Goal: Check status

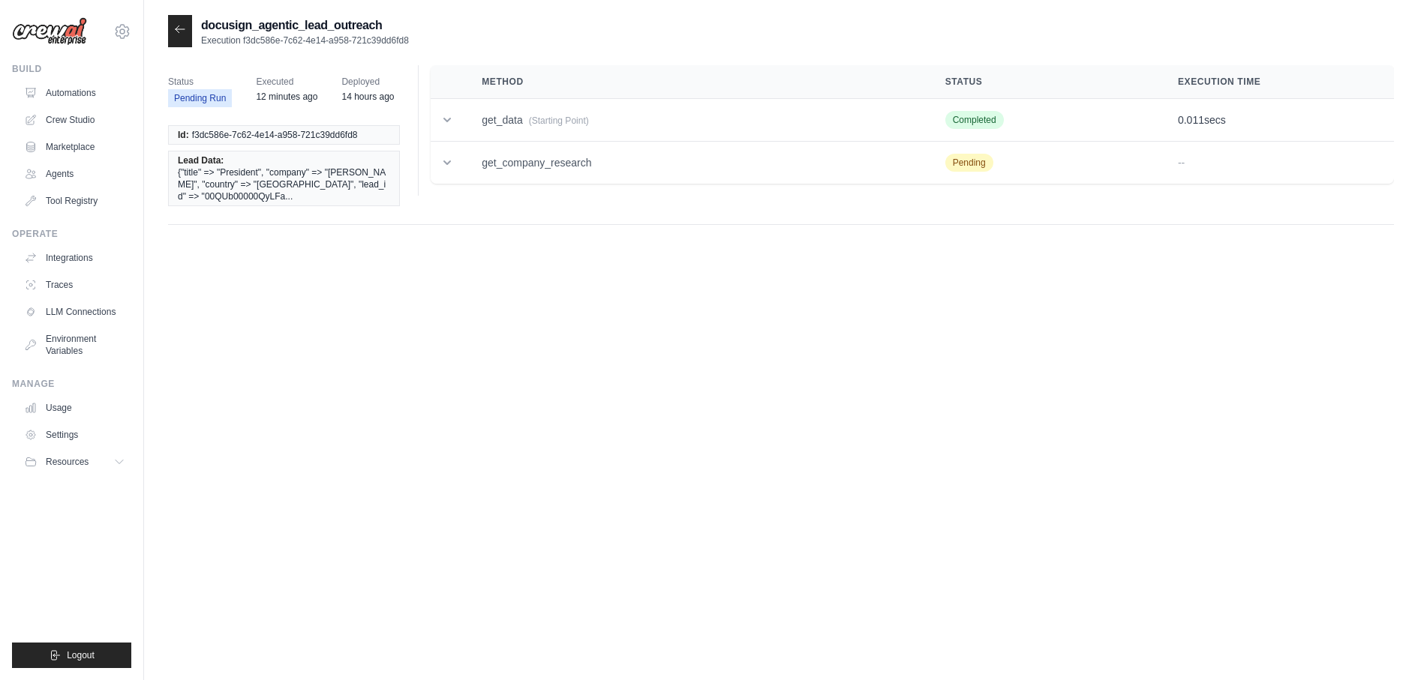
drag, startPoint x: 431, startPoint y: 41, endPoint x: 243, endPoint y: 44, distance: 188.3
click at [243, 44] on div "docusign_agentic_lead_outreach Execution f3dc586e-7c62-4e14-a958-721c39dd6fd8" at bounding box center [781, 31] width 1226 height 32
copy p "f3dc586e-7c62-4e14-a958-721c39dd6fd8"
click at [90, 92] on link "Automations" at bounding box center [76, 93] width 113 height 24
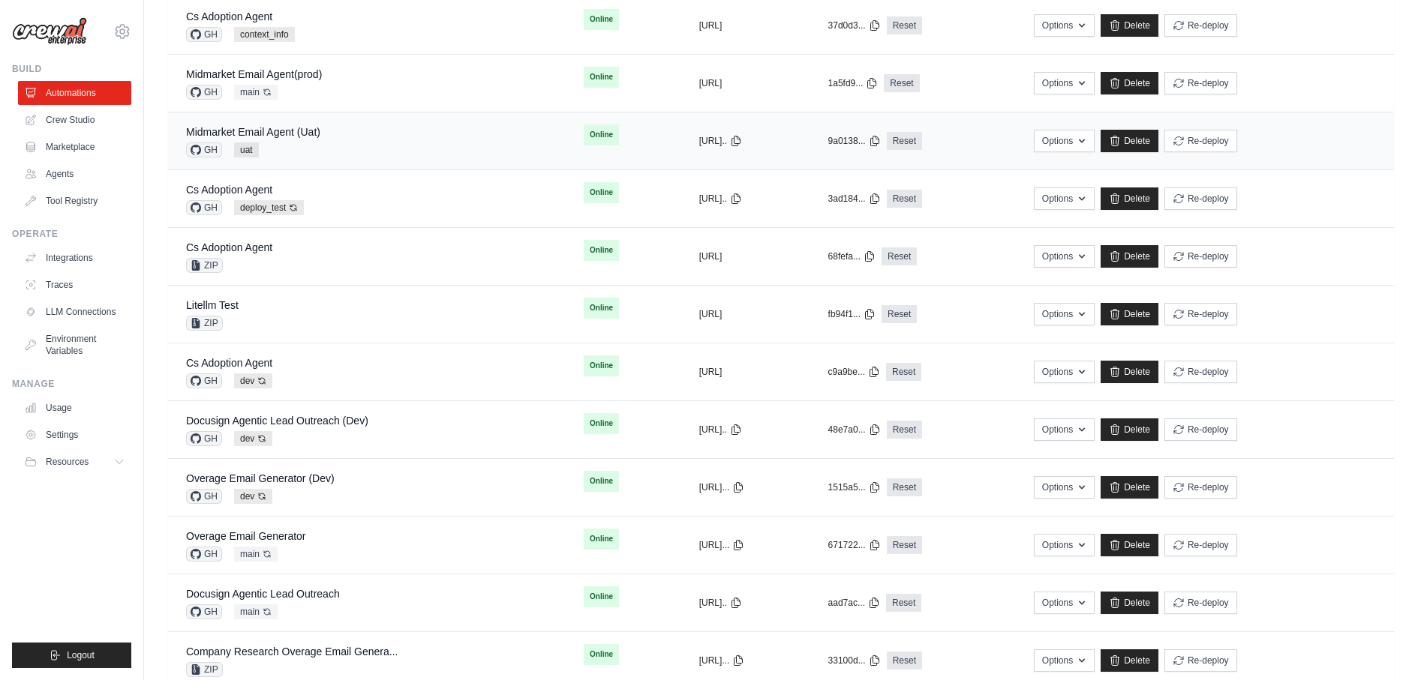
scroll to position [295, 0]
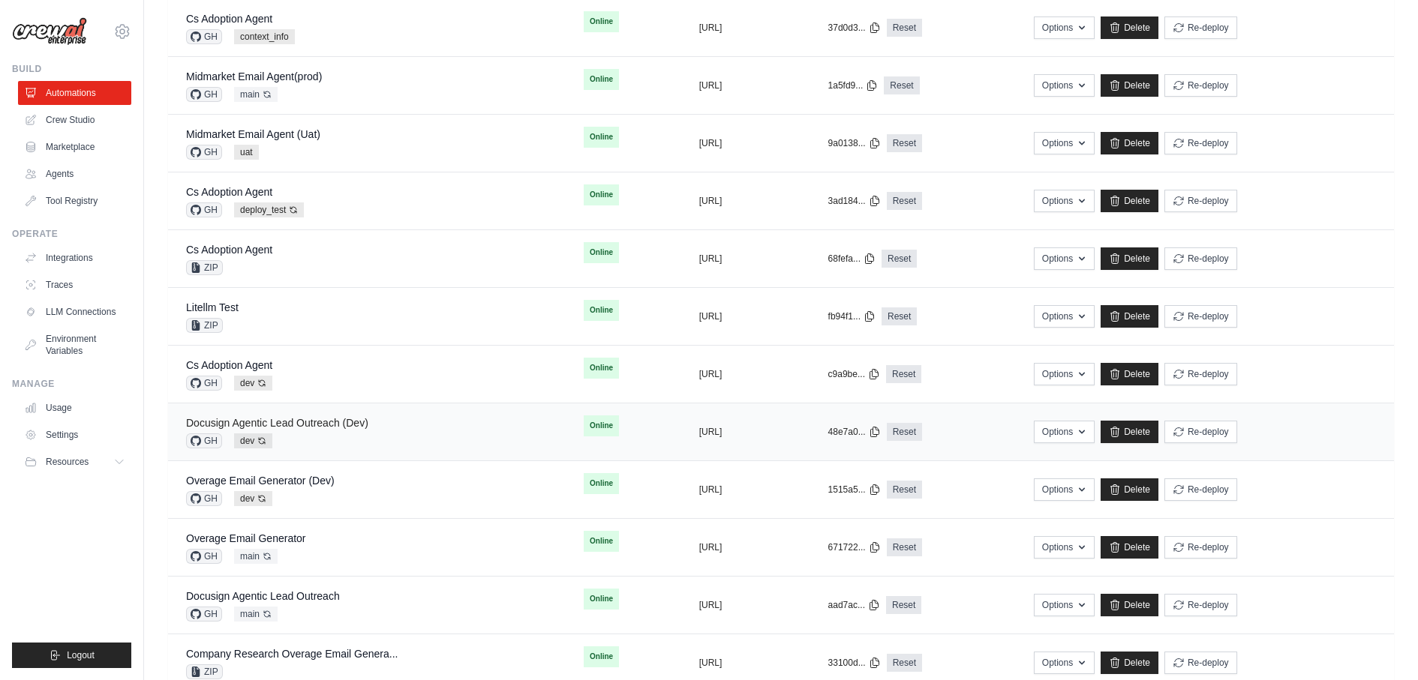
click at [363, 417] on link "Docusign Agentic Lead Outreach (Dev)" at bounding box center [277, 423] width 182 height 12
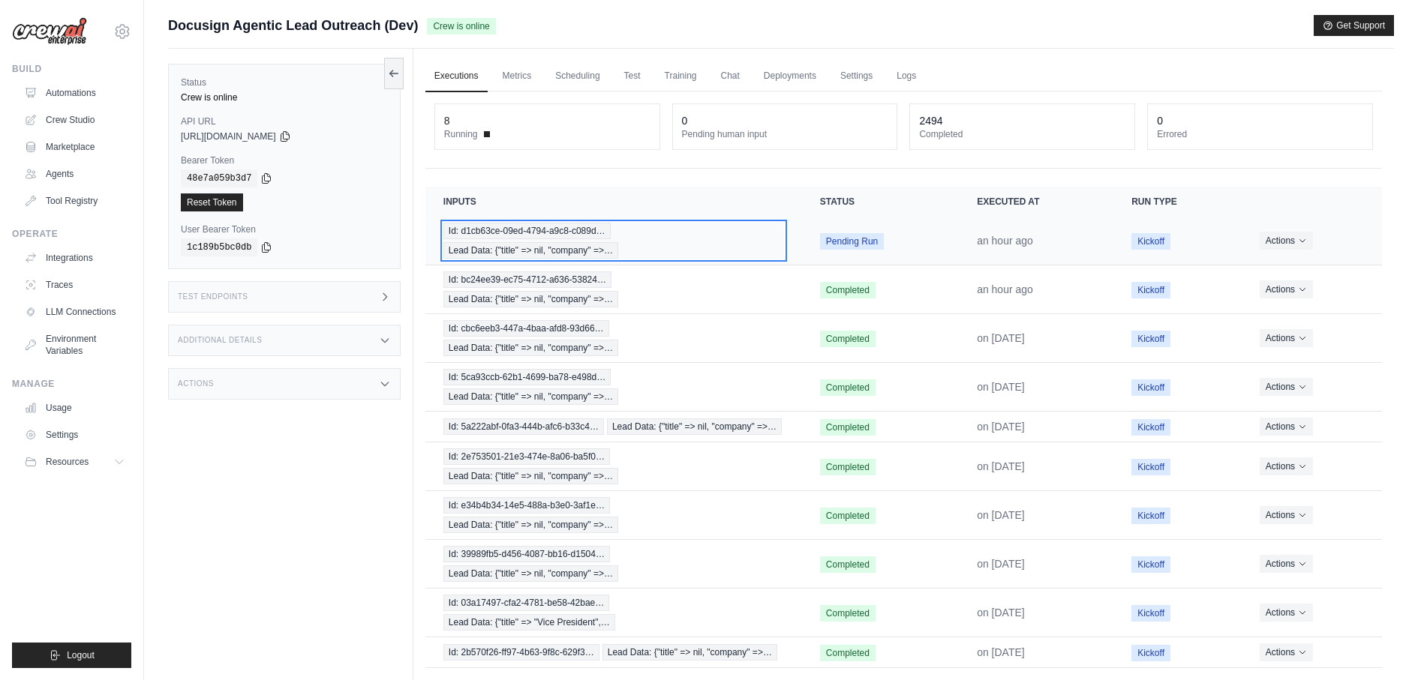
click at [558, 231] on span "Id: d1cb63ce-09ed-4794-a9c8-c089d…" at bounding box center [526, 231] width 167 height 17
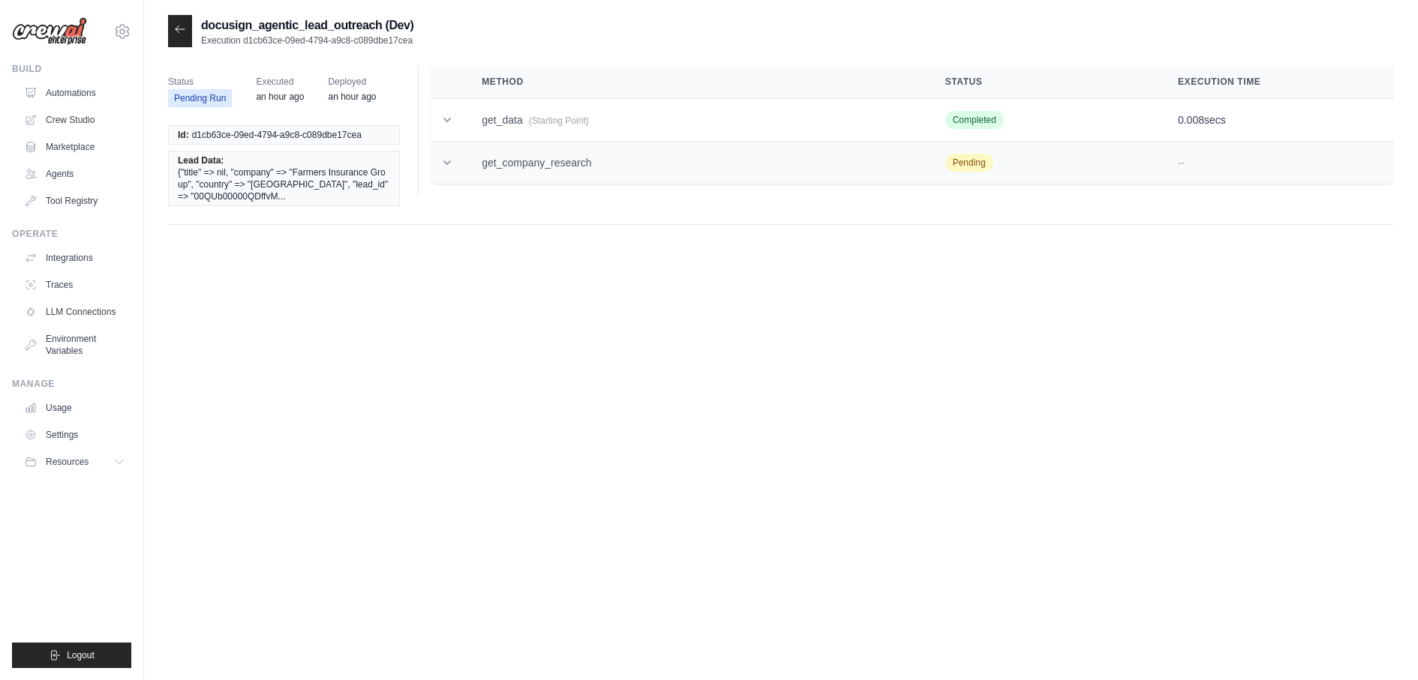
click at [788, 158] on td "get_company_research" at bounding box center [695, 163] width 463 height 43
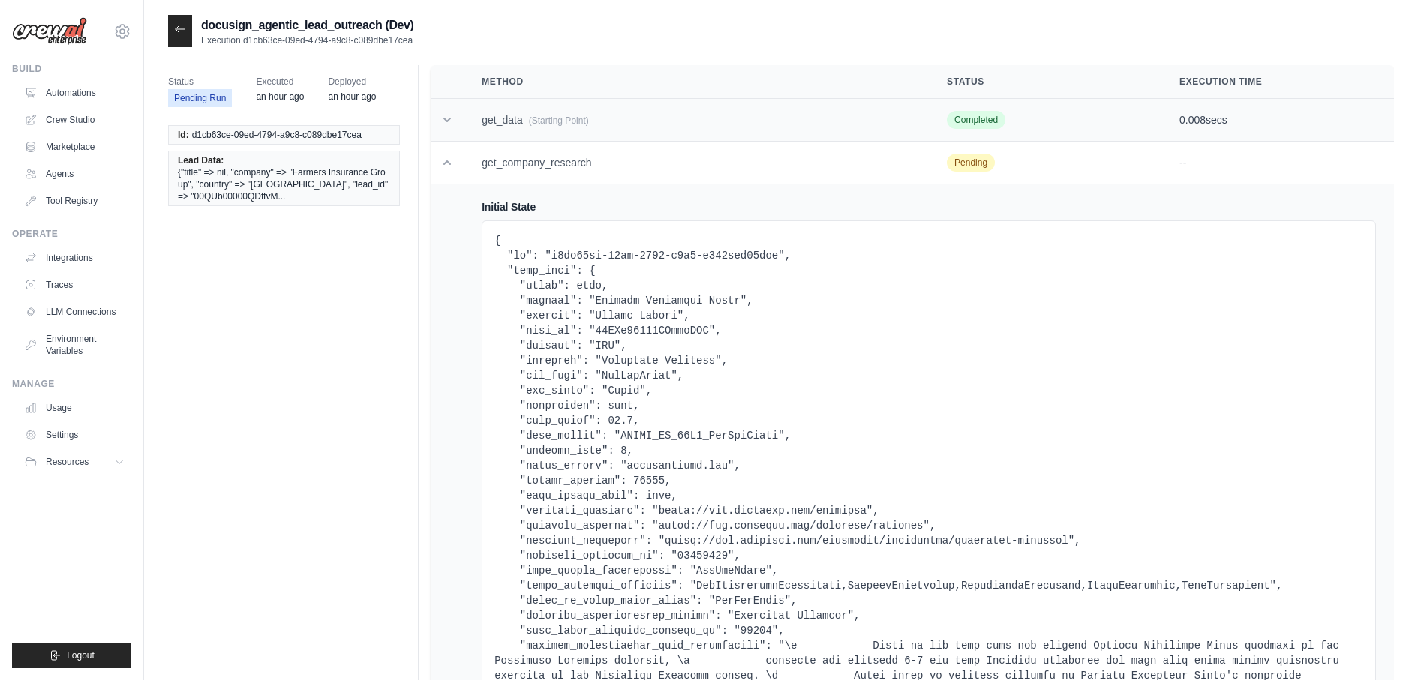
click at [763, 124] on td "get_data (Starting Point)" at bounding box center [696, 120] width 465 height 43
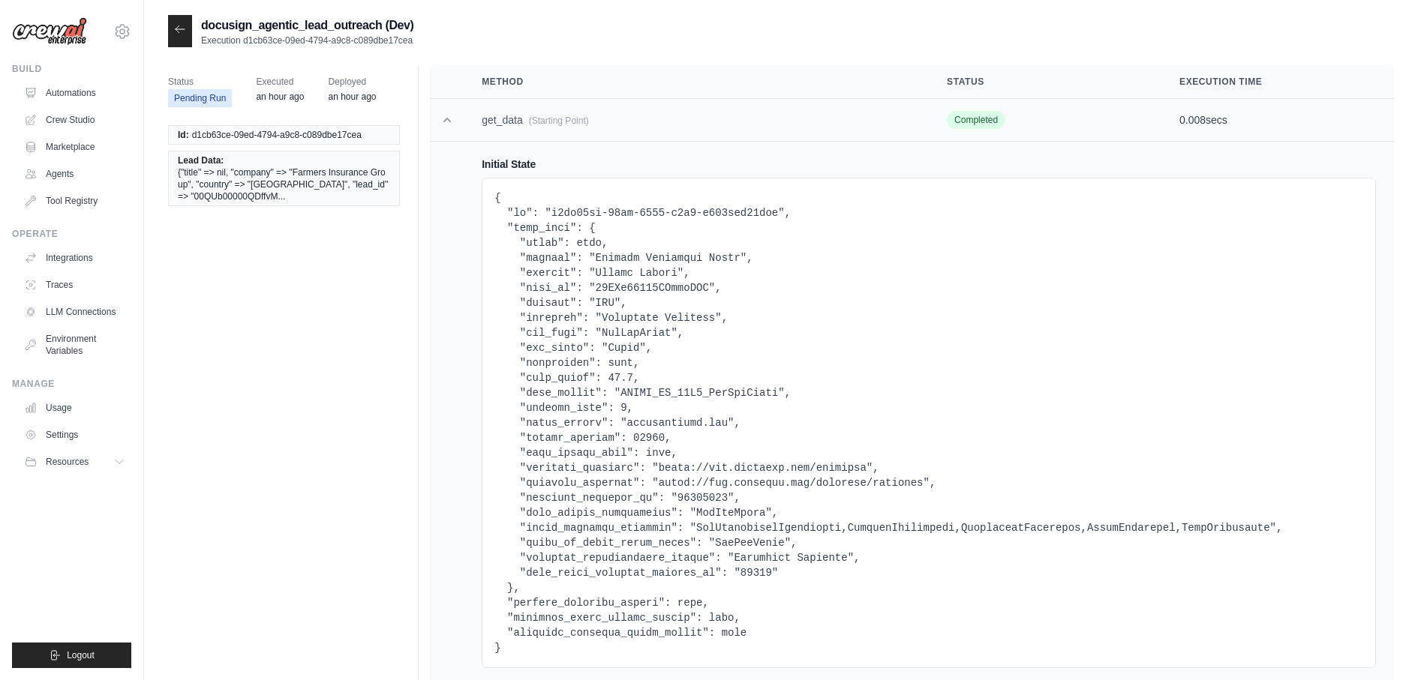
click at [763, 124] on td "get_data (Starting Point)" at bounding box center [696, 120] width 465 height 43
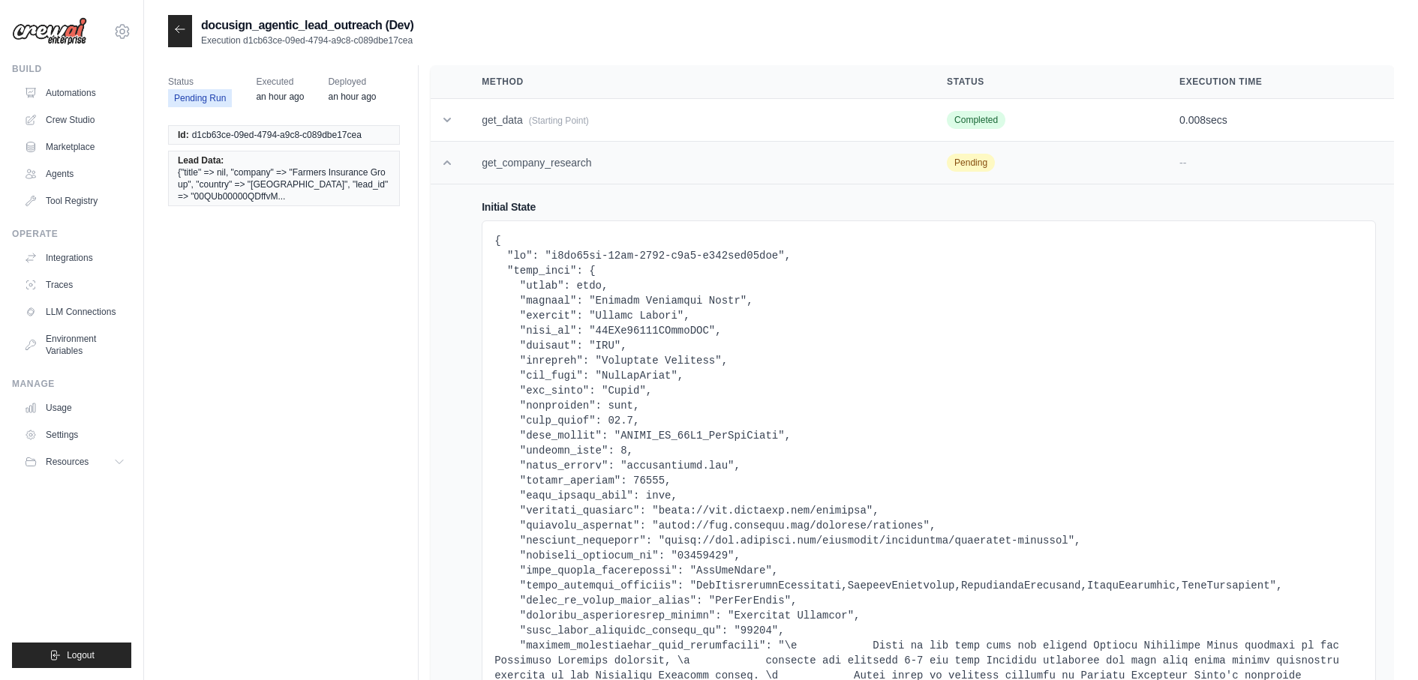
click at [763, 172] on td "get_company_research" at bounding box center [696, 163] width 465 height 43
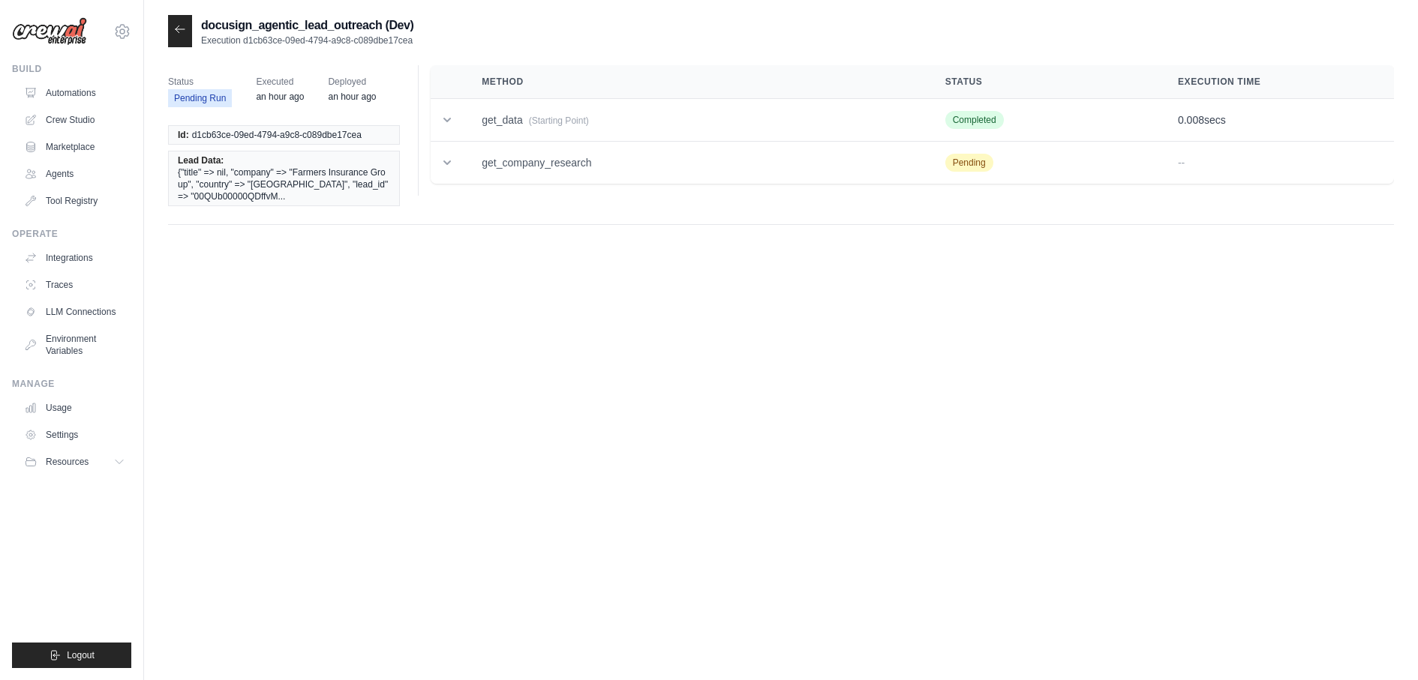
click at [692, 197] on div "Status Pending Run Executed an hour ago Deployed an hour ago Id: d1cb63ce-09ed-…" at bounding box center [781, 145] width 1226 height 160
click at [678, 167] on td "get_company_research" at bounding box center [695, 163] width 463 height 43
click at [934, 191] on div "Method Status Execution Time get_data (Starting Point) Completed 0.008 secs Ini…" at bounding box center [906, 130] width 976 height 131
click at [867, 149] on td "get_company_research" at bounding box center [695, 163] width 463 height 43
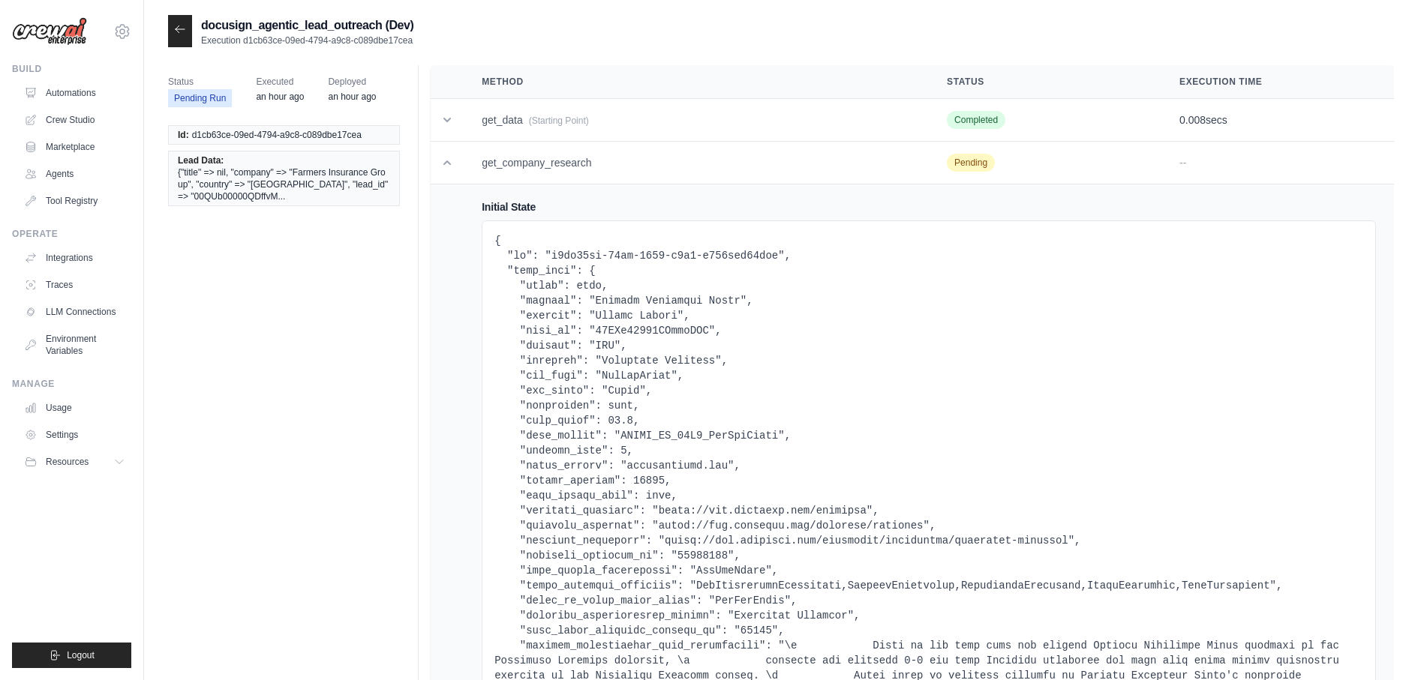
scroll to position [319, 0]
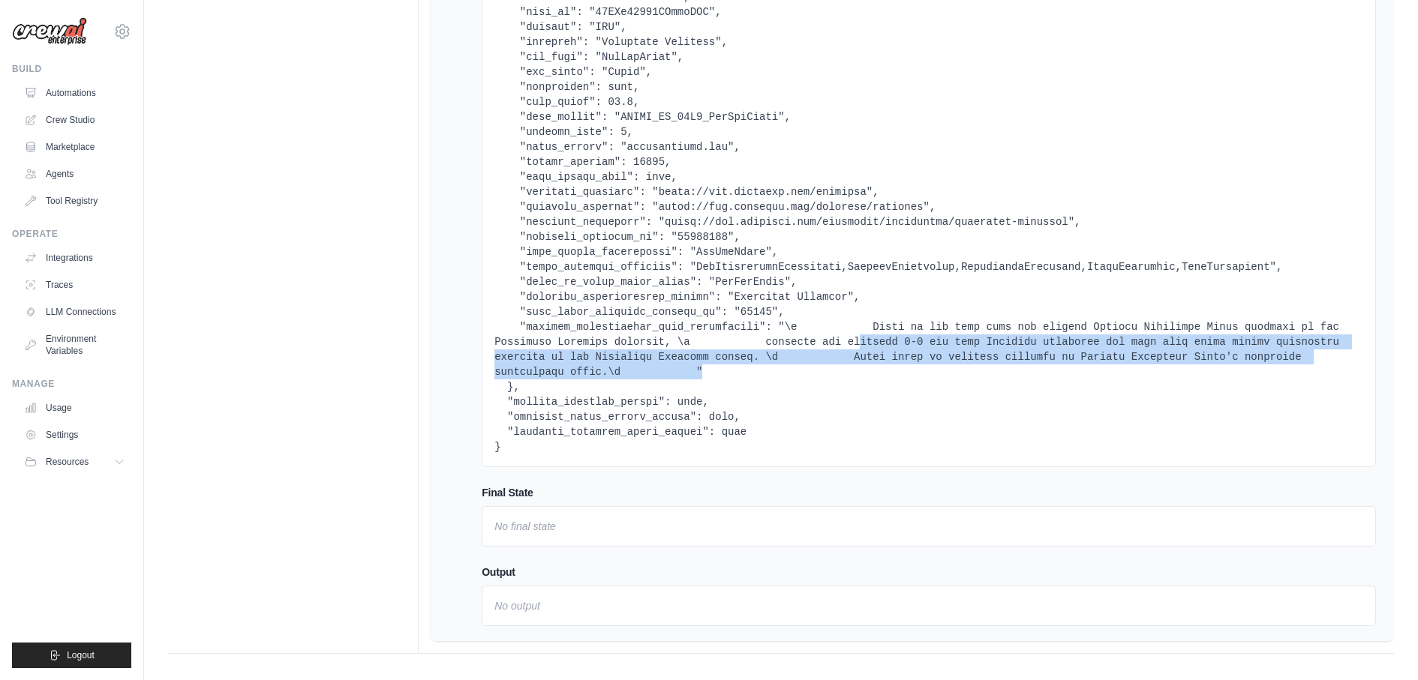
drag, startPoint x: 860, startPoint y: 335, endPoint x: 1025, endPoint y: 367, distance: 168.2
click at [1025, 367] on pre at bounding box center [928, 184] width 869 height 540
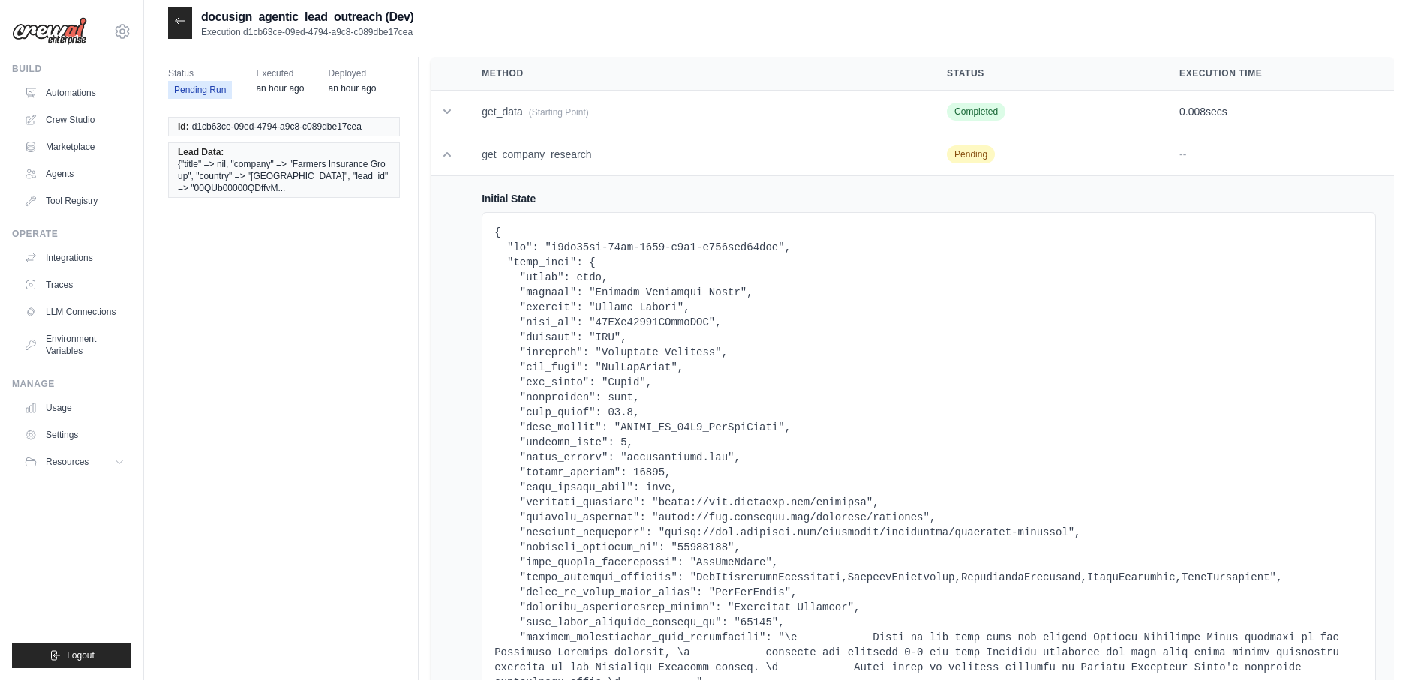
scroll to position [0, 0]
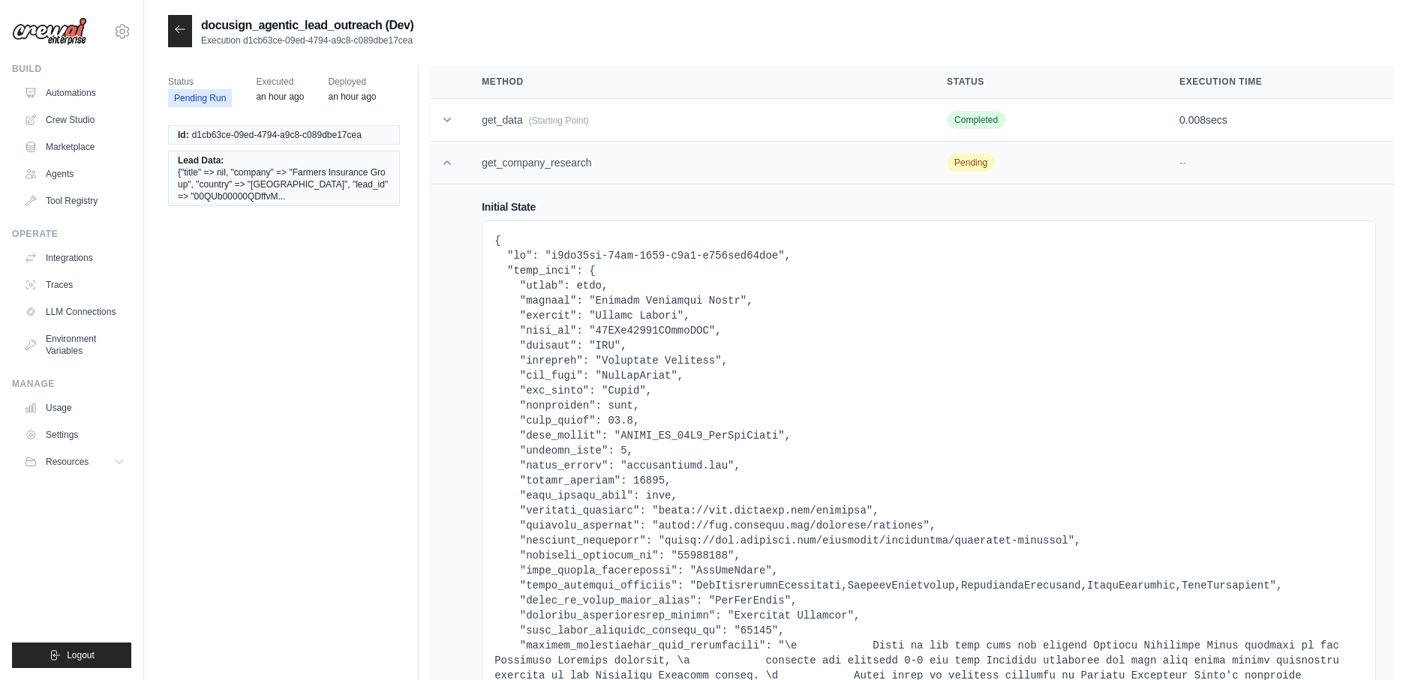
click at [912, 164] on td "get_company_research" at bounding box center [696, 163] width 465 height 43
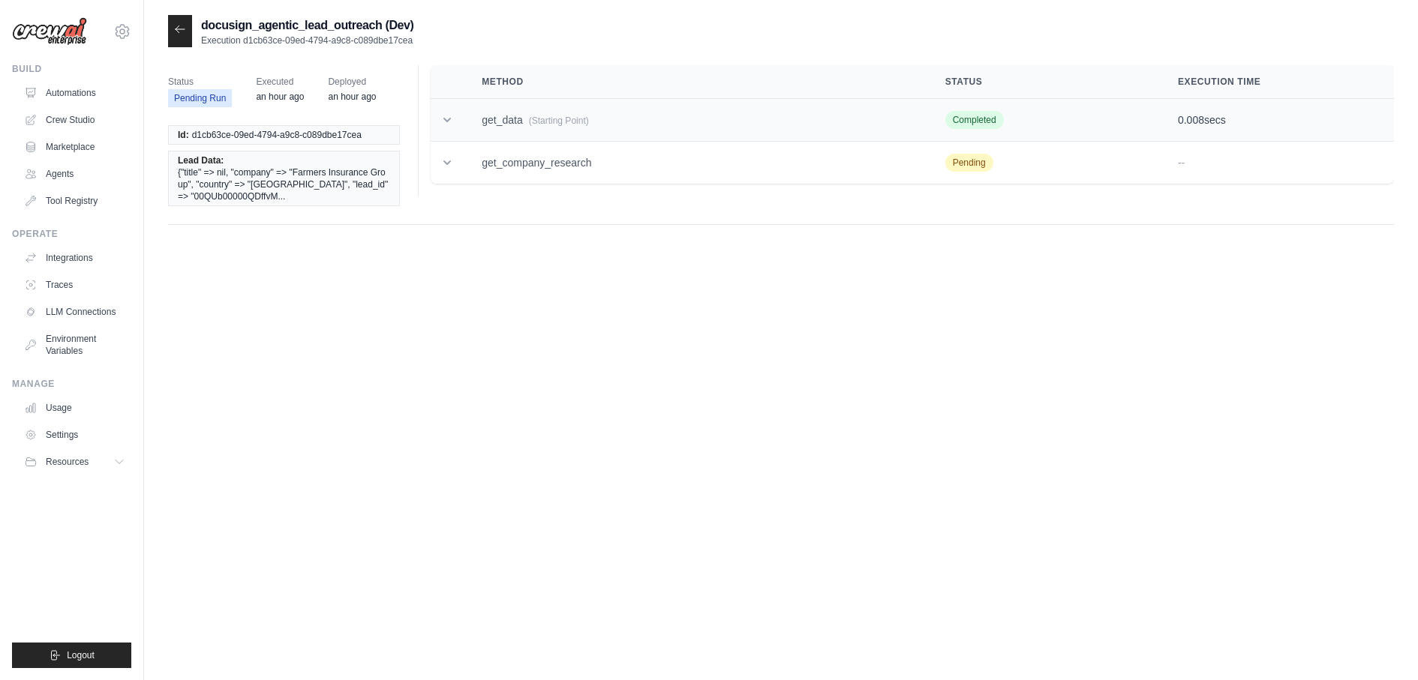
click at [838, 113] on td "get_data (Starting Point)" at bounding box center [695, 120] width 463 height 43
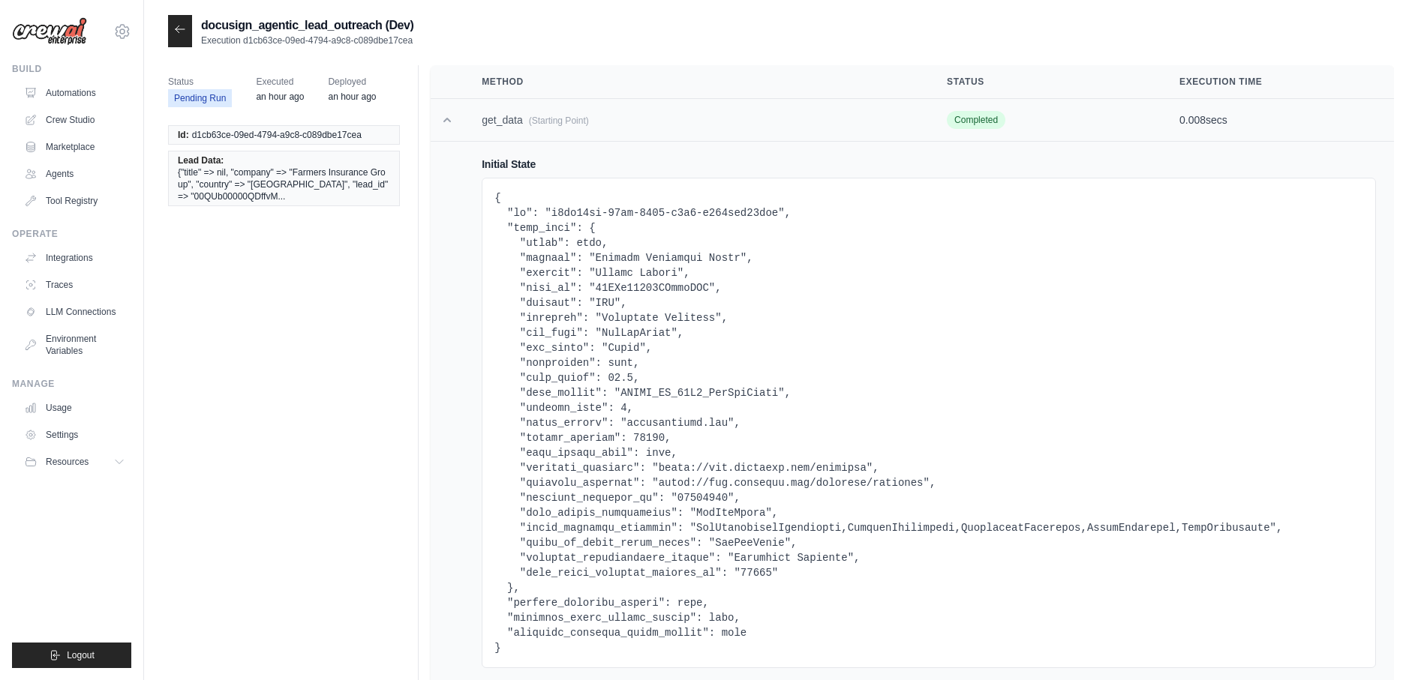
click at [838, 113] on td "get_data (Starting Point)" at bounding box center [696, 120] width 465 height 43
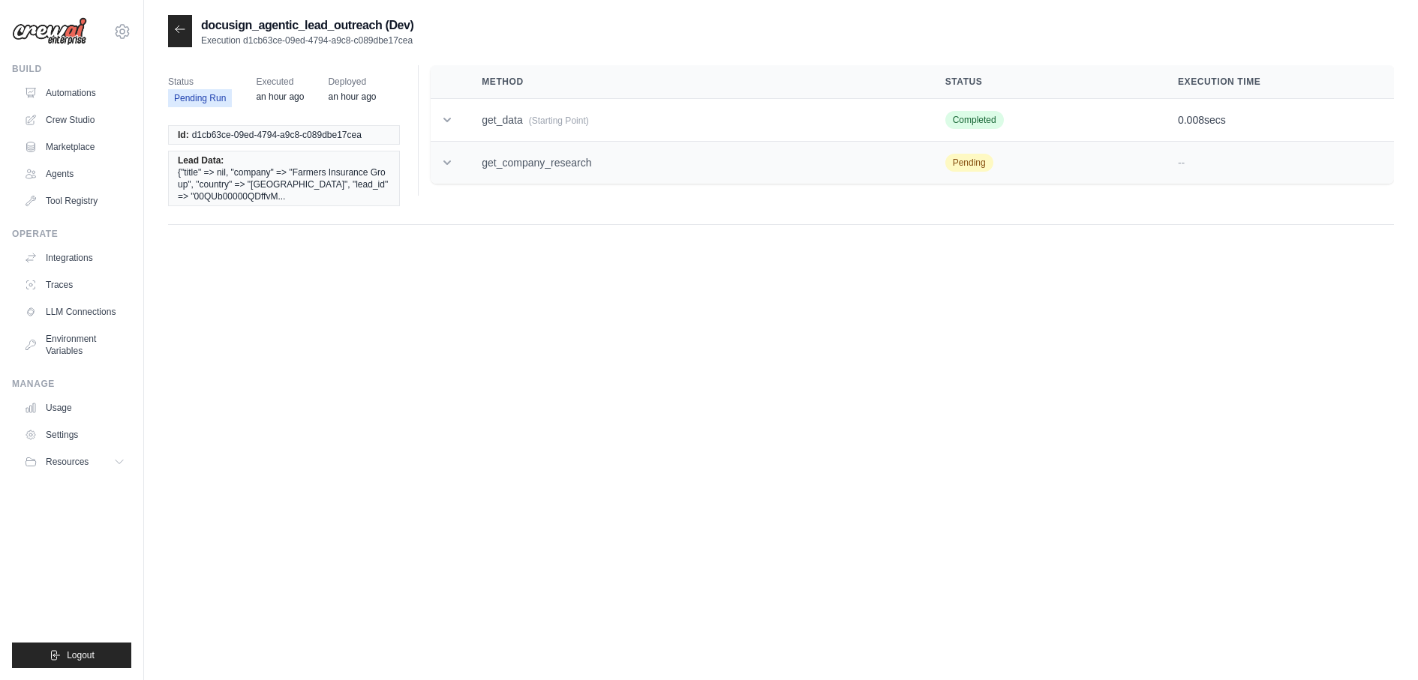
click at [825, 177] on td "get_company_research" at bounding box center [695, 163] width 463 height 43
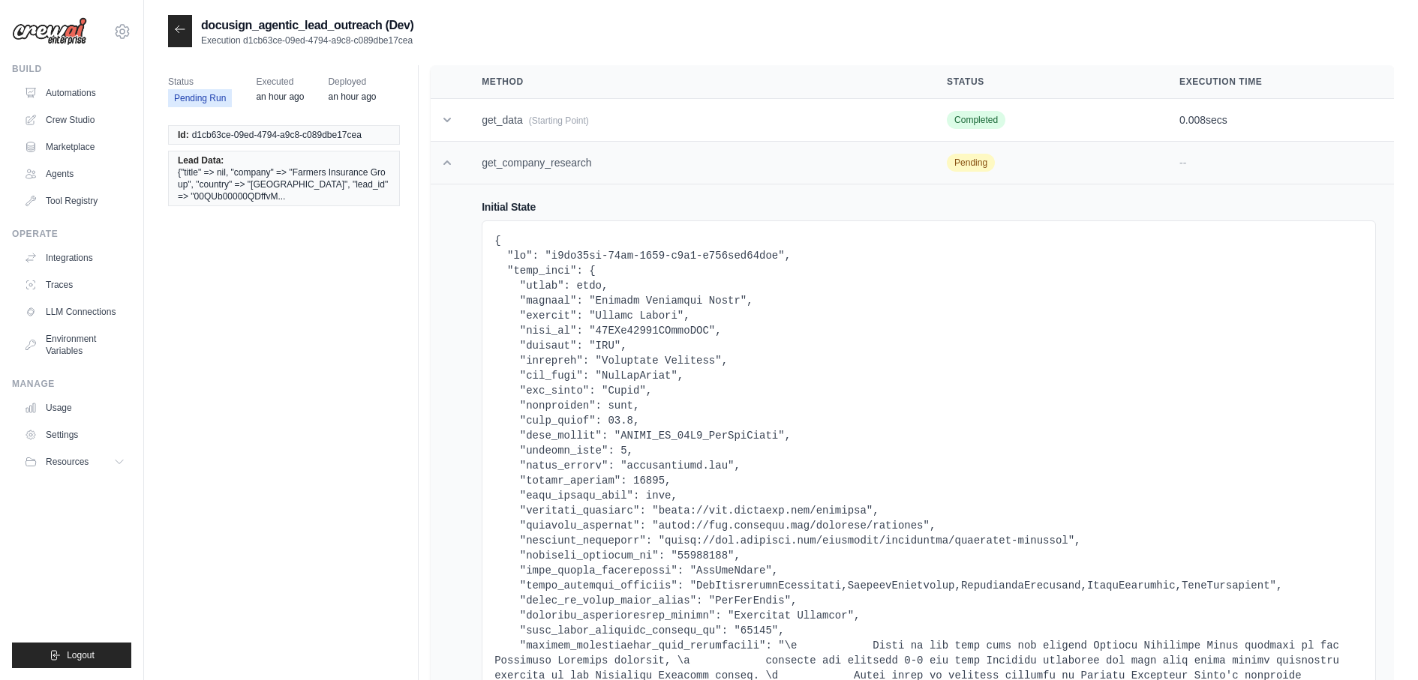
click at [825, 176] on td "get_company_research" at bounding box center [696, 163] width 465 height 43
